Goal: Task Accomplishment & Management: Complete application form

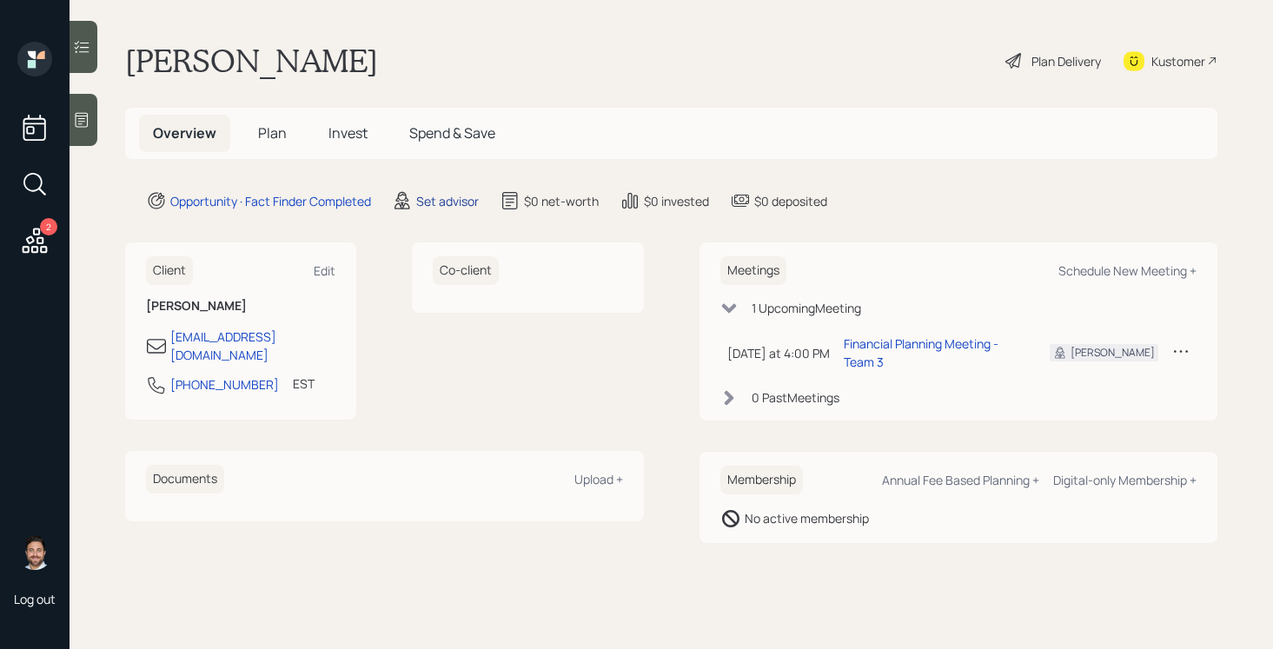
click at [434, 205] on div "Set advisor" at bounding box center [447, 201] width 63 height 18
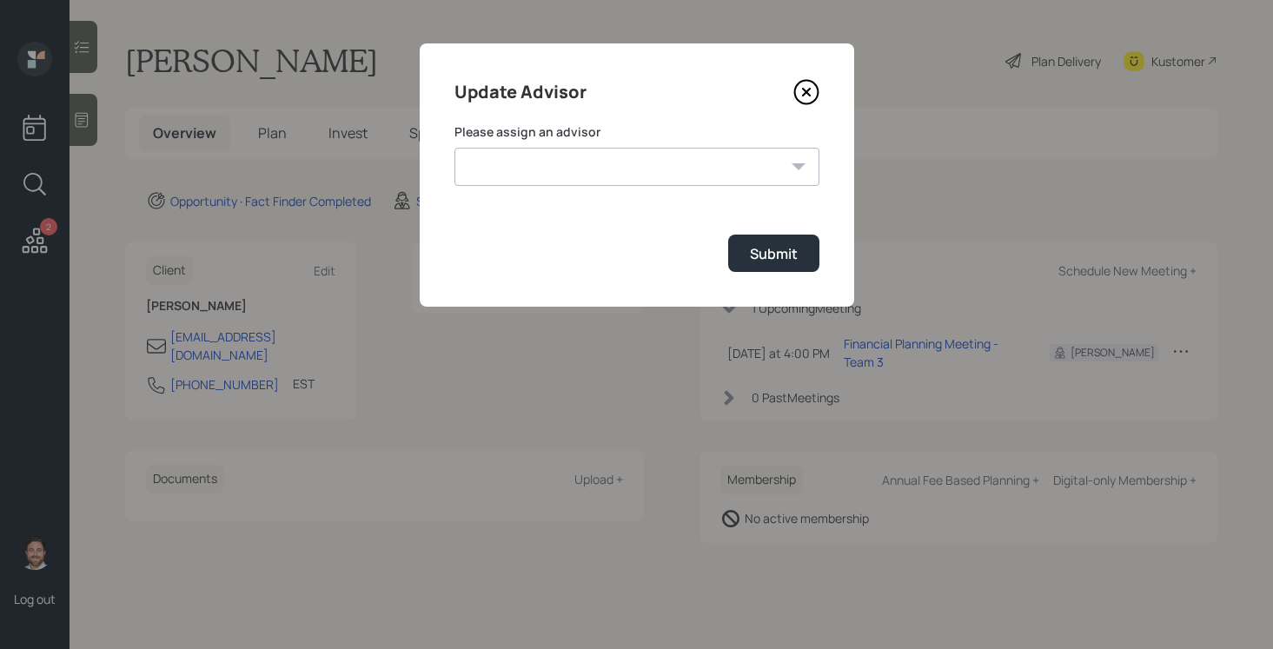
click at [567, 186] on form "Please assign an advisor [PERSON_NAME] [PERSON_NAME] [PERSON_NAME] End [PERSON_…" at bounding box center [637, 197] width 365 height 149
click at [575, 170] on select "[PERSON_NAME] [PERSON_NAME] [PERSON_NAME] End [PERSON_NAME] [PERSON_NAME] [PERS…" at bounding box center [637, 167] width 365 height 38
click at [805, 91] on icon at bounding box center [805, 92] width 7 height 7
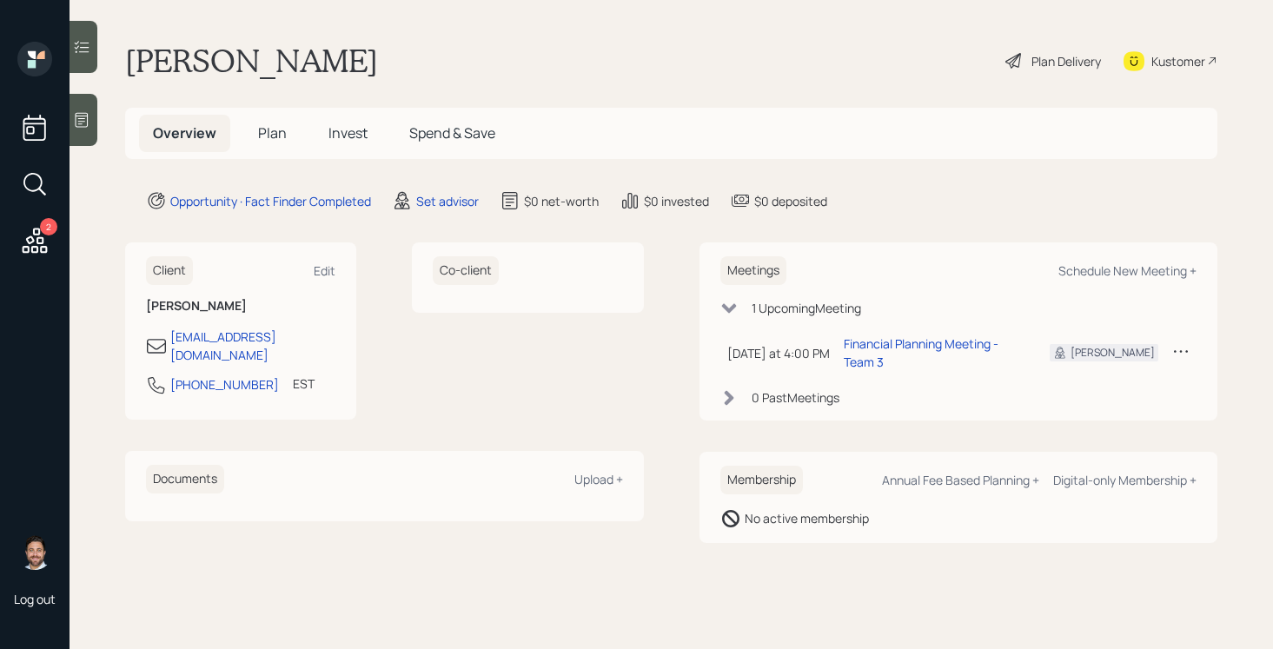
click at [271, 131] on span "Plan" at bounding box center [272, 132] width 29 height 19
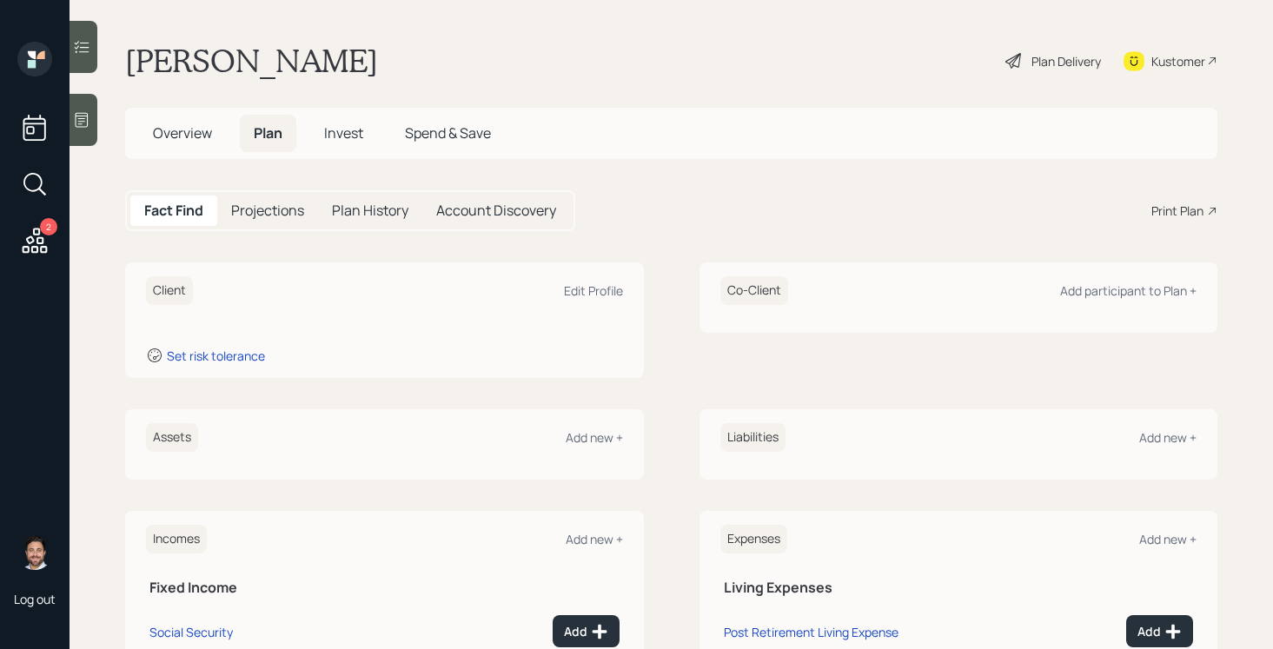
click at [84, 117] on icon at bounding box center [81, 119] width 17 height 17
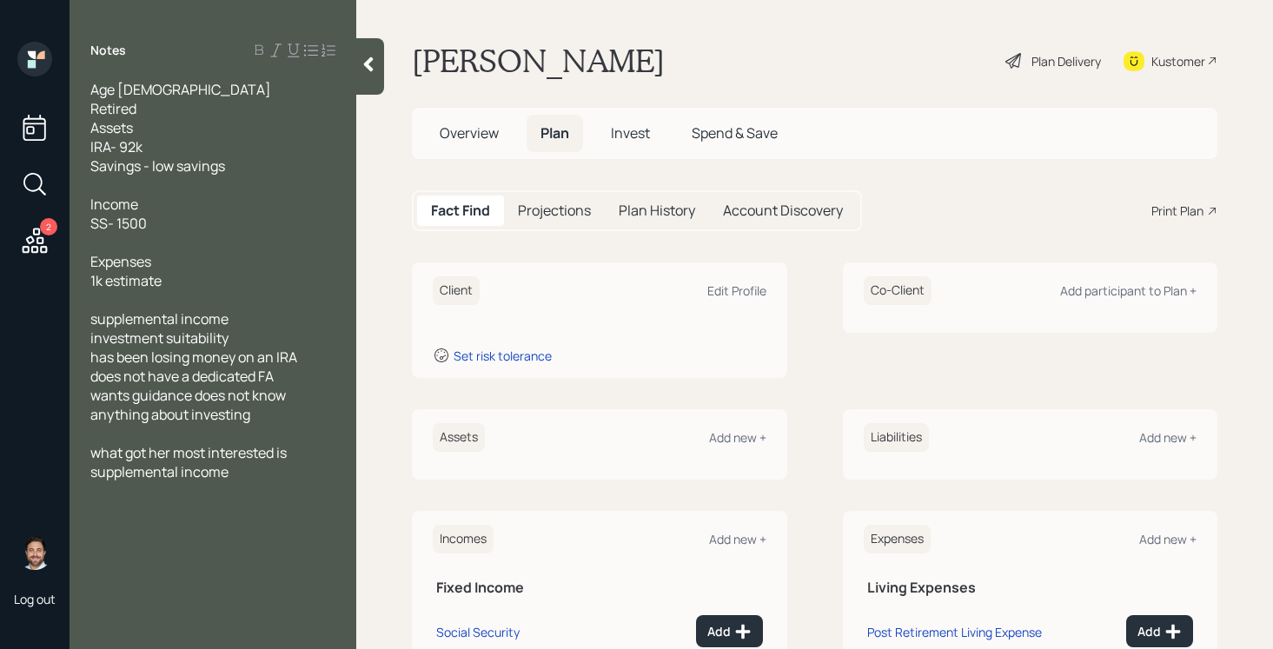
scroll to position [48, 0]
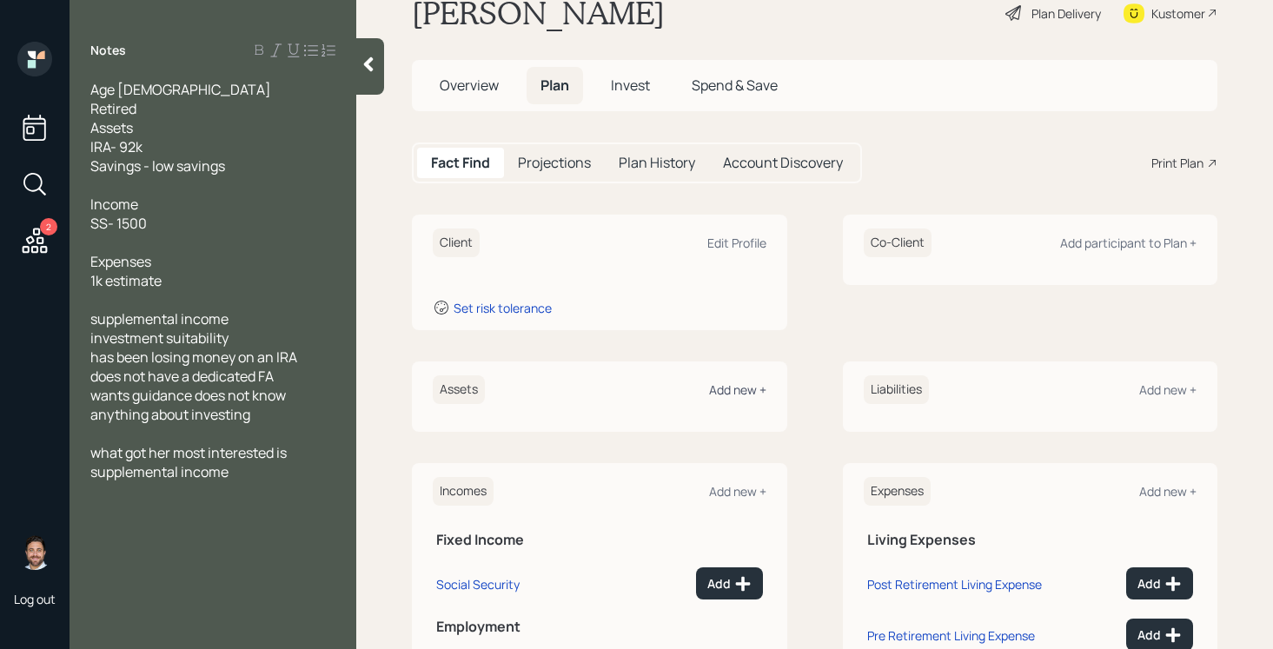
click at [740, 383] on div "Add new +" at bounding box center [737, 390] width 57 height 17
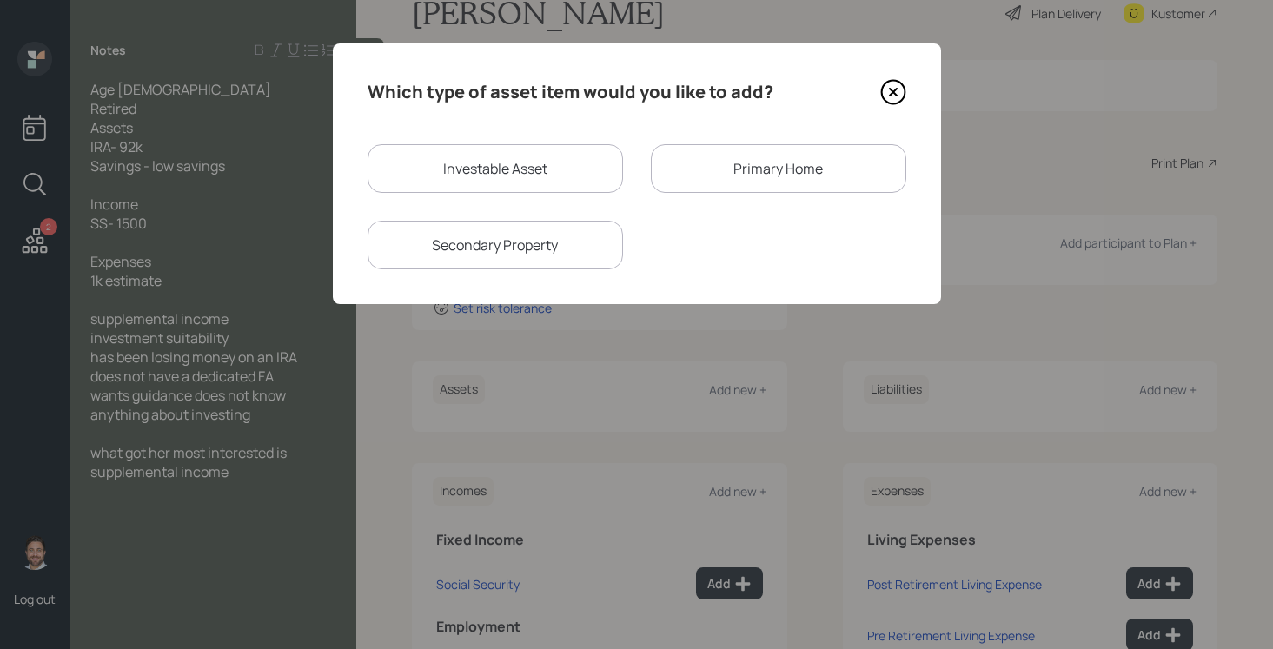
click at [591, 163] on div "Investable Asset" at bounding box center [496, 168] width 256 height 49
select select "taxable"
select select "balanced"
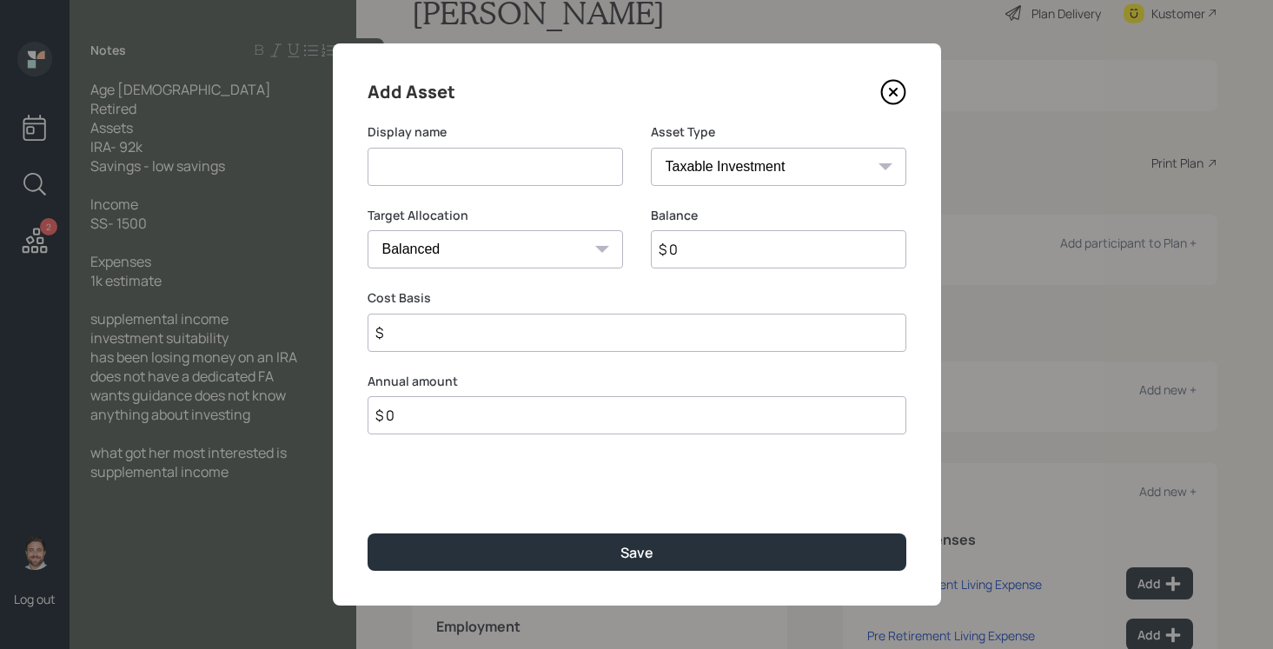
click at [522, 163] on input at bounding box center [496, 167] width 256 height 38
type input "IRA"
click at [828, 149] on select "SEP [PERSON_NAME] IRA 401(k) [PERSON_NAME] 401(k) 403(b) [PERSON_NAME] 403(b) 4…" at bounding box center [779, 167] width 256 height 38
select select "ira"
click at [651, 148] on select "SEP [PERSON_NAME] IRA 401(k) [PERSON_NAME] 401(k) 403(b) [PERSON_NAME] 403(b) 4…" at bounding box center [779, 167] width 256 height 38
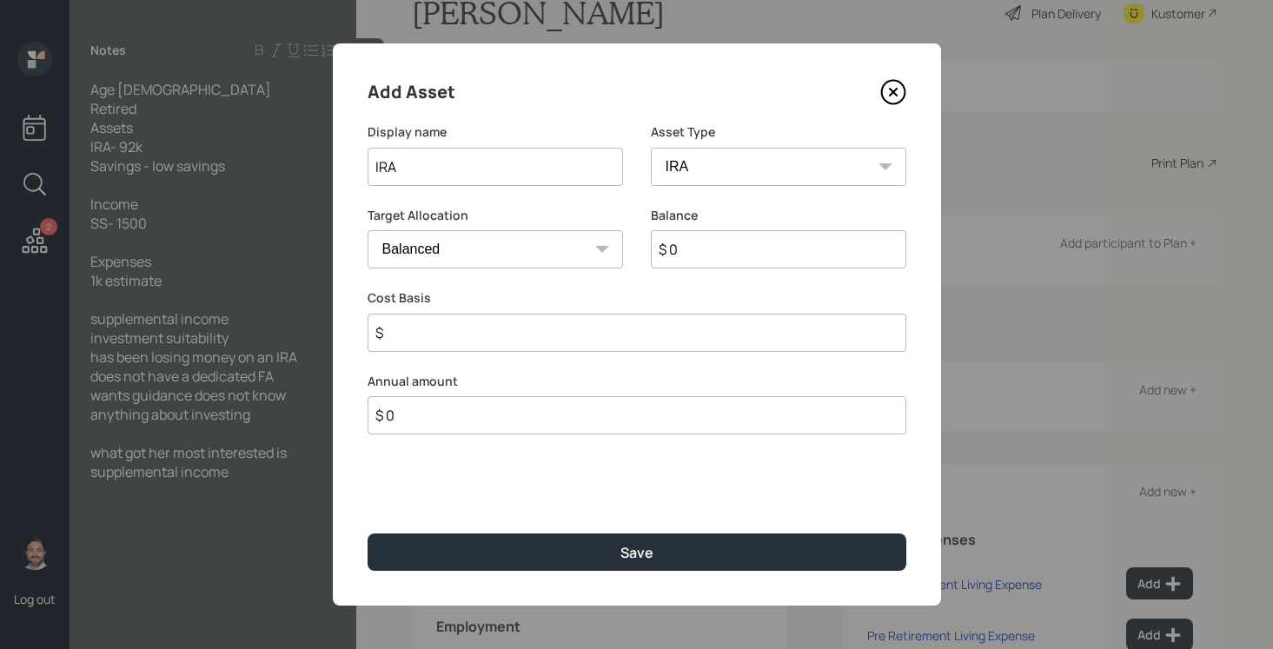
type input "$"
click at [735, 261] on input "$ 0" at bounding box center [779, 249] width 256 height 38
type input "$ 92,000"
click at [719, 334] on input "$" at bounding box center [637, 333] width 539 height 38
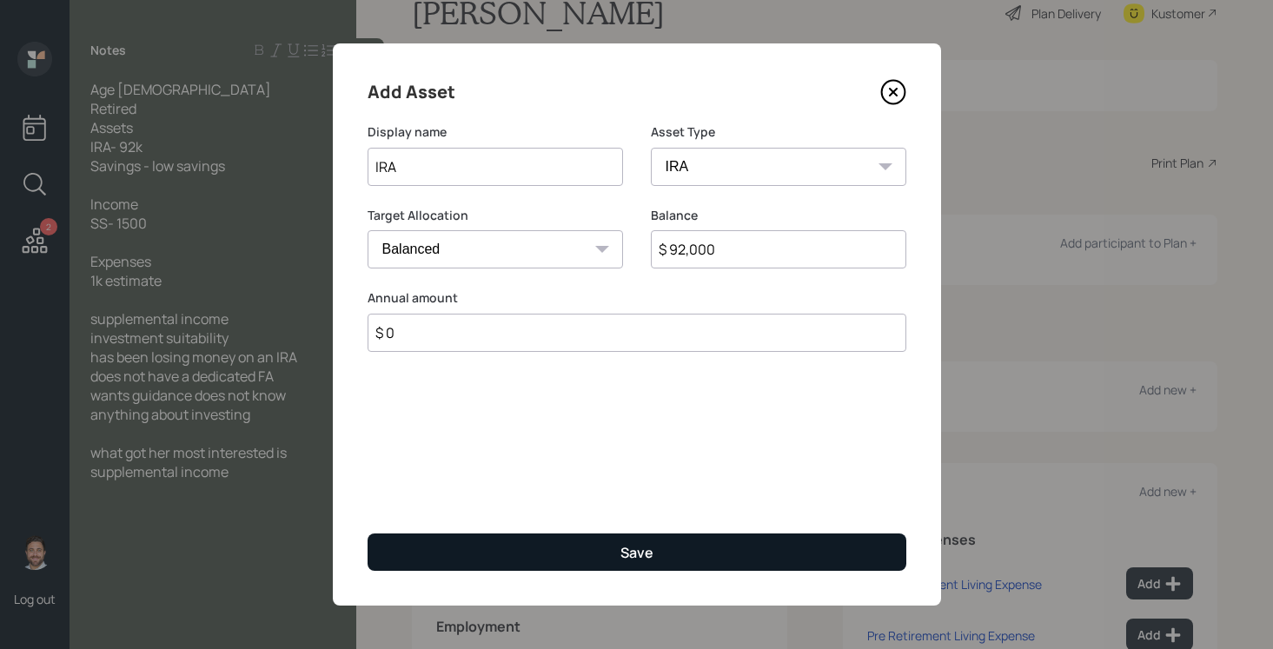
type input "$ 0"
click at [676, 548] on button "Save" at bounding box center [637, 552] width 539 height 37
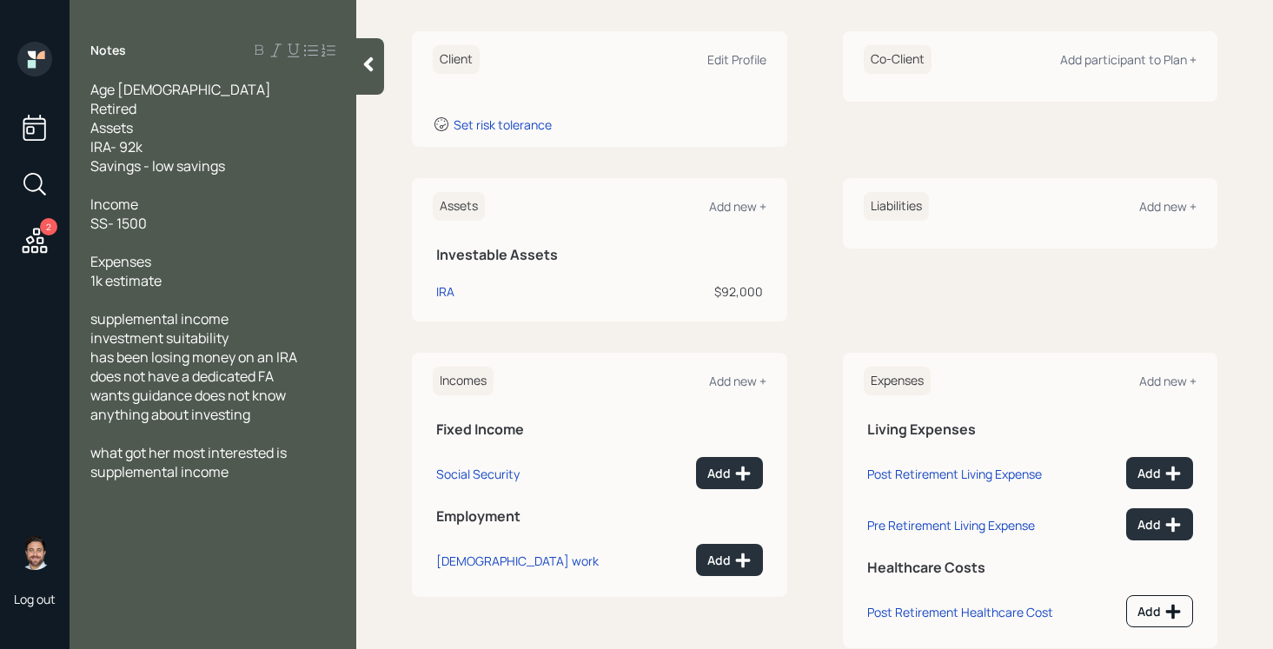
scroll to position [272, 0]
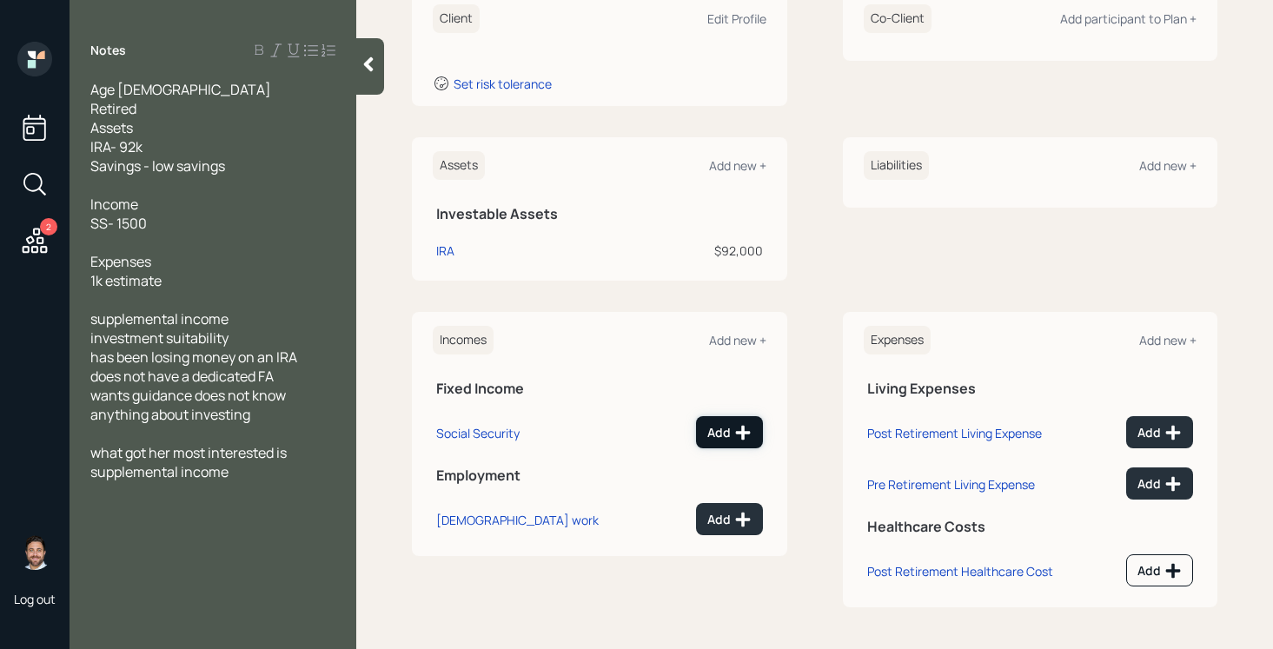
click at [720, 433] on div "Add" at bounding box center [729, 432] width 44 height 17
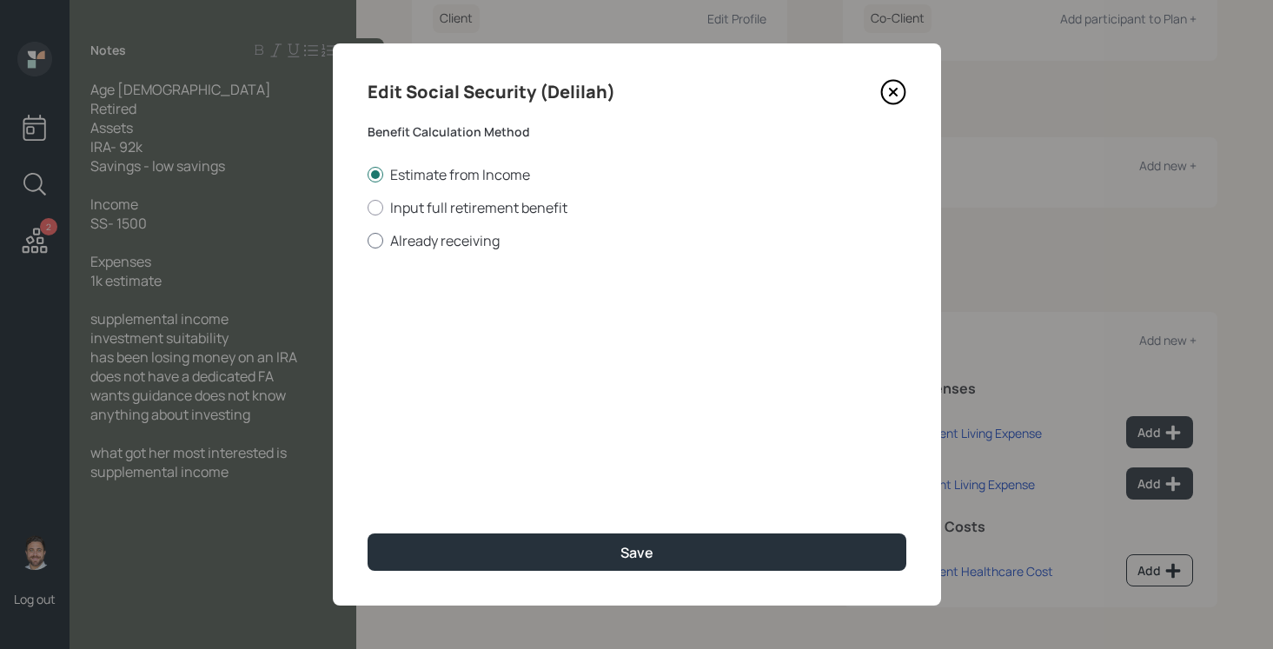
click at [419, 241] on label "Already receiving" at bounding box center [637, 240] width 539 height 19
click at [368, 241] on input "Already receiving" at bounding box center [367, 240] width 1 height 1
radio input "true"
click at [437, 312] on input "$" at bounding box center [637, 314] width 539 height 38
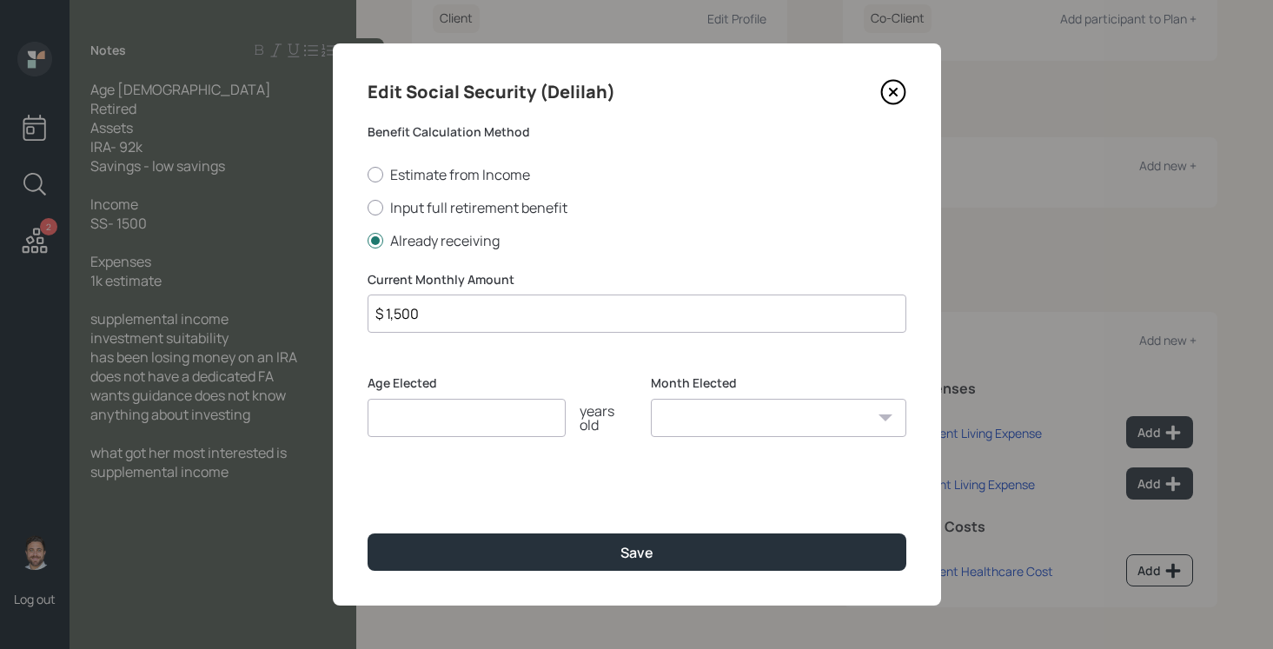
type input "$ 1,500"
click at [437, 426] on input "number" at bounding box center [467, 418] width 198 height 38
type input "65"
click at [716, 414] on select "January February March April May June July August September October November De…" at bounding box center [779, 418] width 256 height 38
select select "1"
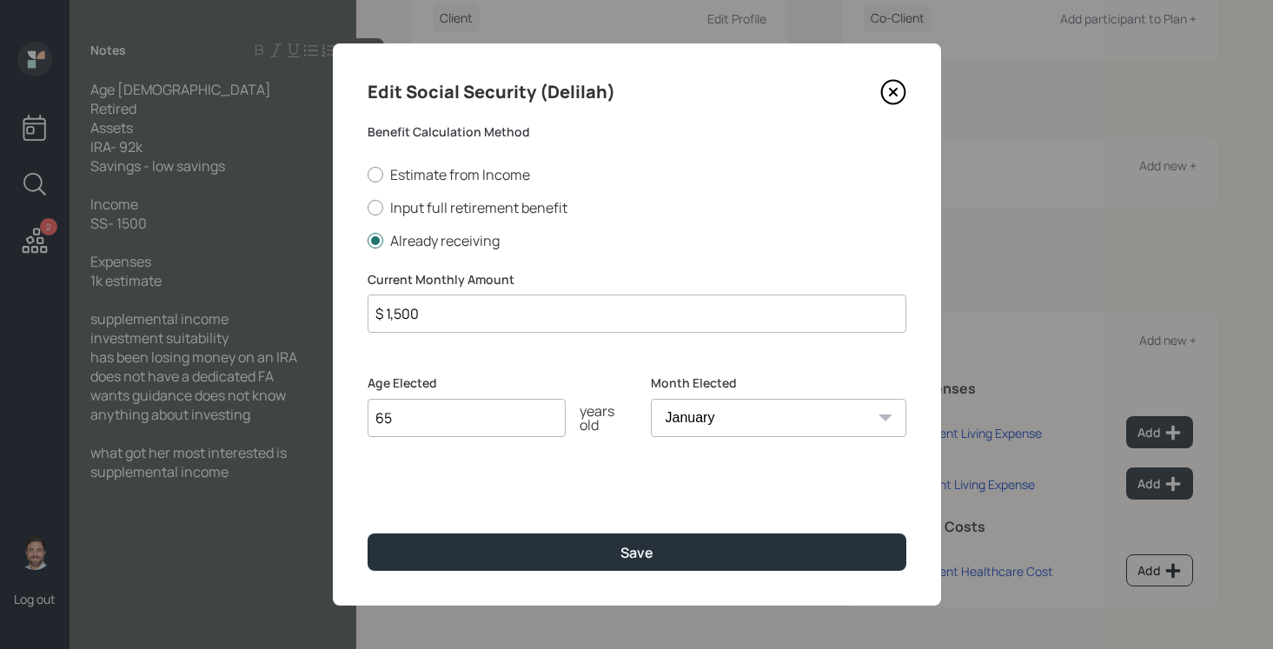
click at [651, 399] on select "January February March April May June July August September October November De…" at bounding box center [779, 418] width 256 height 38
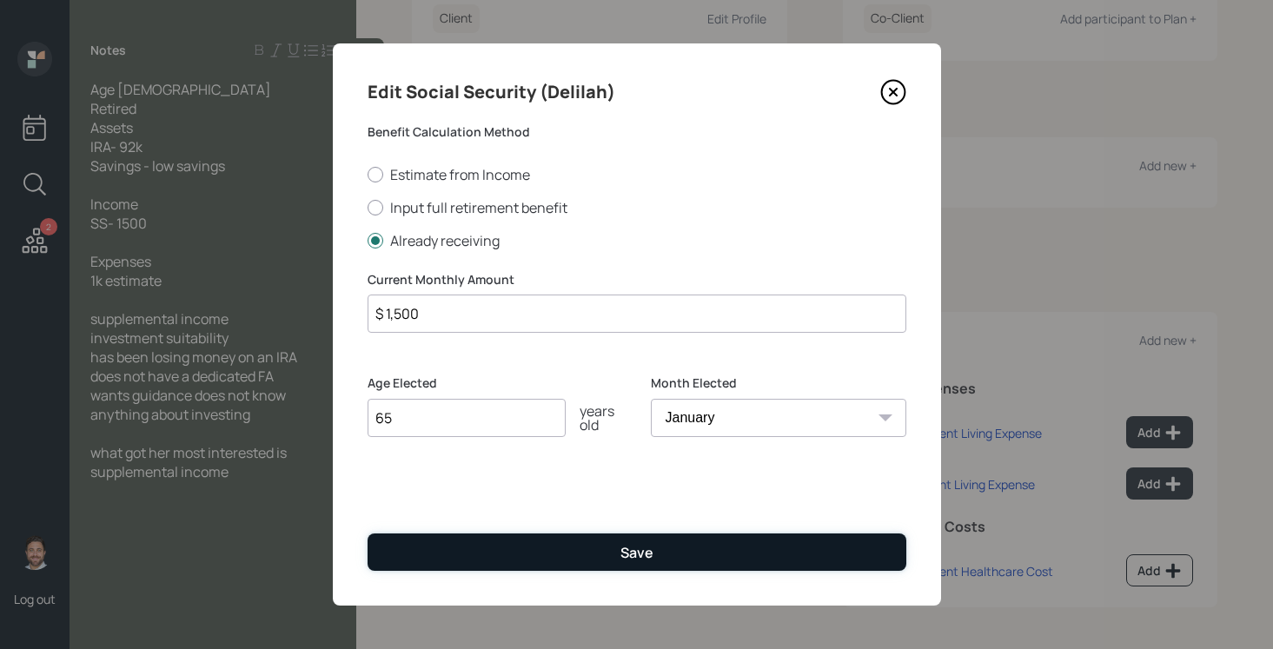
click at [621, 554] on div "Save" at bounding box center [637, 552] width 33 height 19
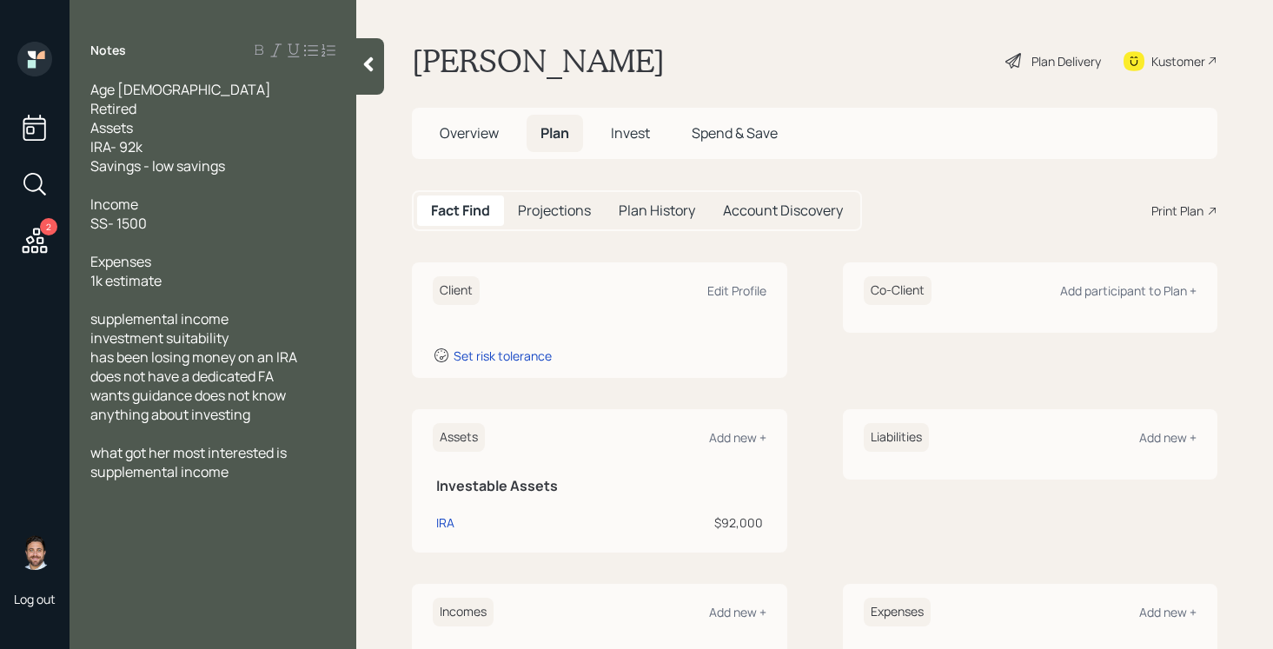
click at [365, 76] on div at bounding box center [370, 66] width 28 height 56
